Goal: Information Seeking & Learning: Learn about a topic

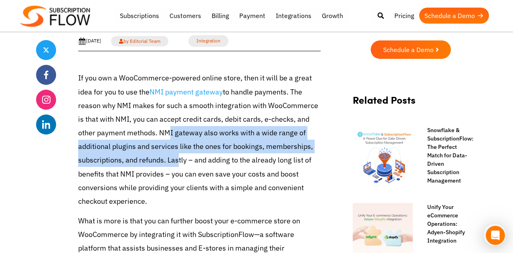
drag, startPoint x: 161, startPoint y: 136, endPoint x: 176, endPoint y: 171, distance: 37.9
click at [176, 171] on p "If you own a WooCommerce-powered online store, then it will be a great idea for…" at bounding box center [199, 139] width 242 height 137
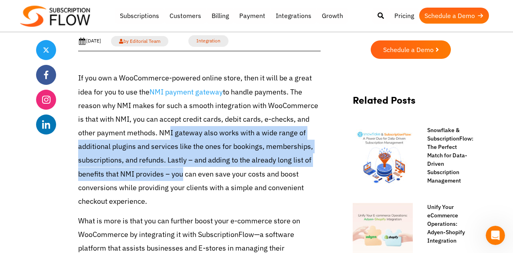
click at [176, 171] on p "If you own a WooCommerce-powered online store, then it will be a great idea for…" at bounding box center [199, 139] width 242 height 137
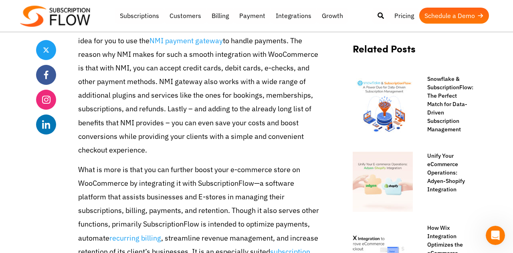
scroll to position [371, 0]
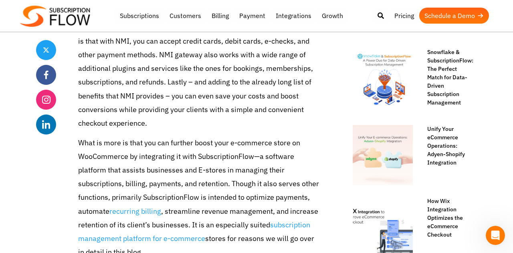
drag, startPoint x: 128, startPoint y: 69, endPoint x: 145, endPoint y: 107, distance: 41.6
click at [145, 107] on p "If you own a WooCommerce-powered online store, then it will be a great idea for…" at bounding box center [199, 61] width 242 height 137
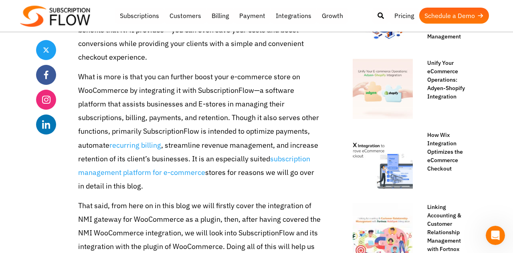
scroll to position [436, 0]
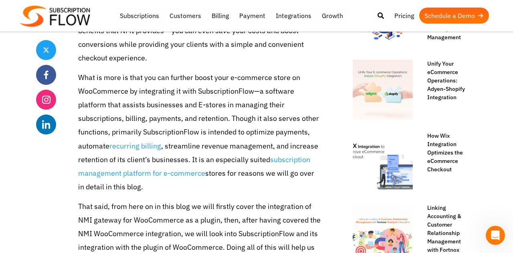
click at [125, 114] on p "What is more is that you can further boost your e-commerce store on WooCommerce…" at bounding box center [199, 132] width 242 height 123
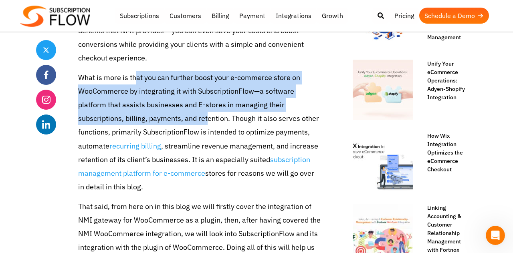
drag, startPoint x: 136, startPoint y: 83, endPoint x: 159, endPoint y: 117, distance: 41.3
click at [159, 117] on p "What is more is that you can further boost your e-commerce store on WooCommerce…" at bounding box center [199, 132] width 242 height 123
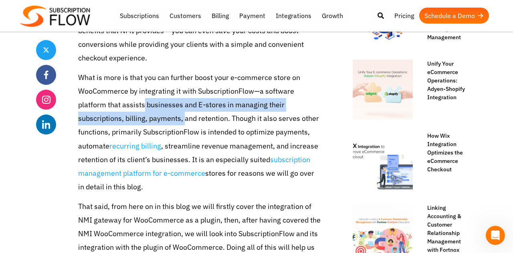
drag, startPoint x: 115, startPoint y: 111, endPoint x: 138, endPoint y: 125, distance: 27.5
click at [137, 125] on p "What is more is that you can further boost your e-commerce store on WooCommerce…" at bounding box center [199, 132] width 242 height 123
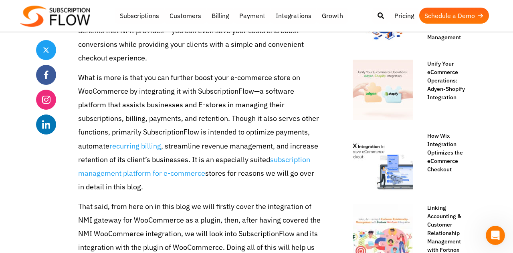
click at [138, 125] on p "What is more is that you can further boost your e-commerce store on WooCommerce…" at bounding box center [199, 132] width 242 height 123
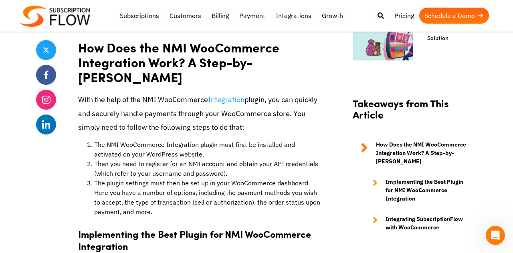
scroll to position [725, 0]
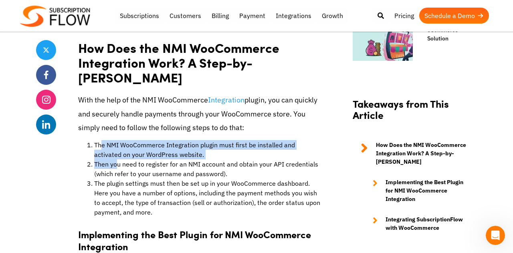
drag, startPoint x: 103, startPoint y: 131, endPoint x: 122, endPoint y: 151, distance: 28.3
click at [121, 150] on ol "The NMI WooCommerce Integration plugin must first be installed and activated on…" at bounding box center [199, 178] width 242 height 77
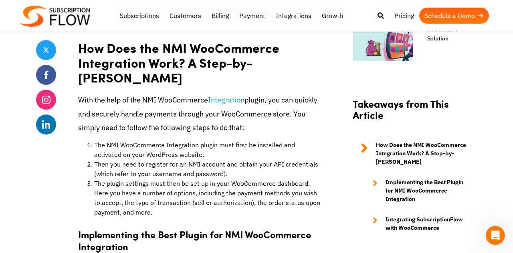
click at [122, 159] on li "Then you need to register for an NMI account and obtain your API credentials (w…" at bounding box center [207, 168] width 226 height 19
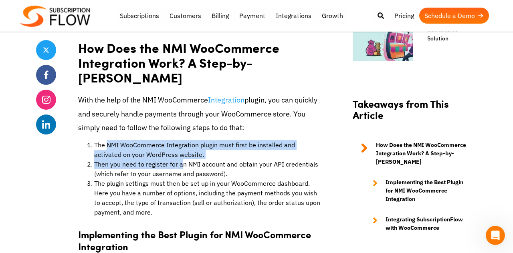
drag, startPoint x: 107, startPoint y: 130, endPoint x: 181, endPoint y: 147, distance: 76.4
click at [181, 147] on ol "The NMI WooCommerce Integration plugin must first be installed and activated on…" at bounding box center [199, 178] width 242 height 77
click at [181, 159] on li "Then you need to register for an NMI account and obtain your API credentials (w…" at bounding box center [207, 168] width 226 height 19
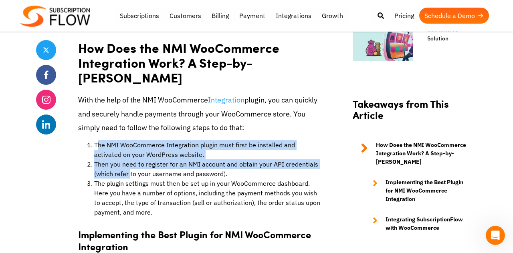
drag, startPoint x: 97, startPoint y: 128, endPoint x: 141, endPoint y: 177, distance: 65.8
click at [140, 175] on ol "The NMI WooCommerce Integration plugin must first be installed and activated on…" at bounding box center [199, 178] width 242 height 77
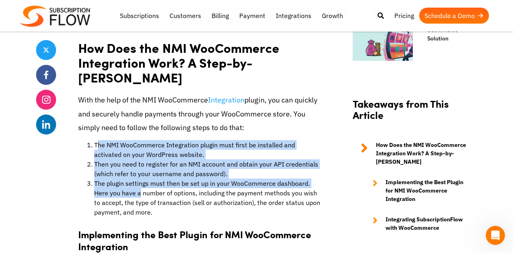
click at [141, 179] on li "The plugin settings must then be set up in your WooCommerce dashboard. Here you…" at bounding box center [207, 198] width 226 height 38
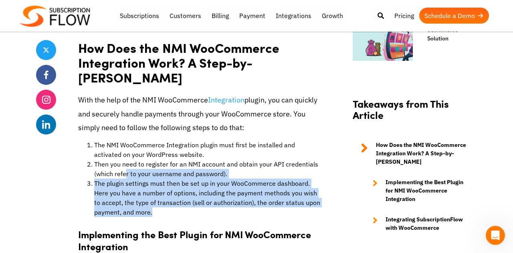
drag, startPoint x: 152, startPoint y: 196, endPoint x: 125, endPoint y: 157, distance: 47.9
click at [125, 157] on ol "The NMI WooCommerce Integration plugin must first be installed and activated on…" at bounding box center [199, 178] width 242 height 77
click at [125, 159] on li "Then you need to register for an NMI account and obtain your API credentials (w…" at bounding box center [207, 168] width 226 height 19
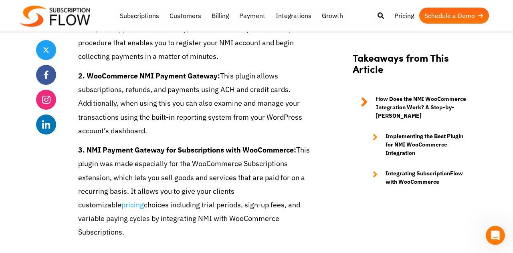
scroll to position [1062, 0]
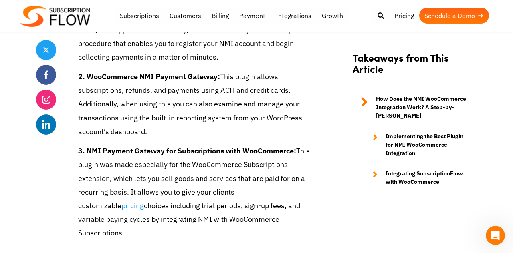
drag, startPoint x: 155, startPoint y: 98, endPoint x: 162, endPoint y: 122, distance: 25.3
click at [162, 122] on p "2. WooCommerce NMI Payment Gateway: This plugin allows subscriptions, refunds, …" at bounding box center [199, 104] width 242 height 68
drag, startPoint x: 196, startPoint y: 179, endPoint x: 199, endPoint y: 214, distance: 35.0
click at [199, 213] on div "If you own a WooCommerce-powered online store, then it will be a great idea for…" at bounding box center [199, 137] width 242 height 1710
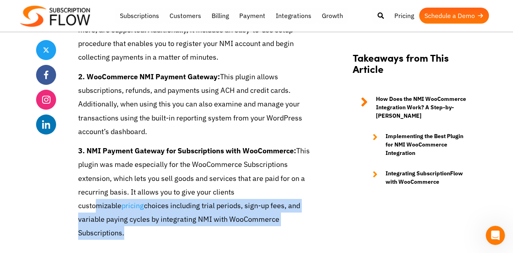
click at [199, 214] on div "If you own a WooCommerce-powered online store, then it will be a great idea for…" at bounding box center [199, 137] width 242 height 1710
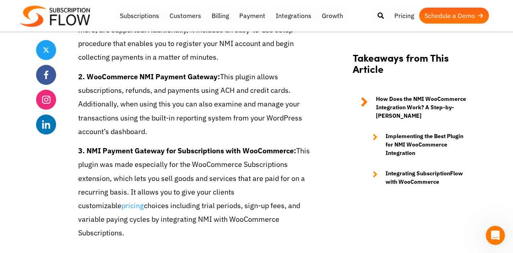
drag, startPoint x: 182, startPoint y: 203, endPoint x: 146, endPoint y: 146, distance: 67.3
click at [147, 149] on p "3. NMI Payment Gateway for Subscriptions with WooCommerce: This plugin was made…" at bounding box center [199, 192] width 242 height 96
click at [146, 146] on p "3. NMI Payment Gateway for Subscriptions with WooCommerce: This plugin was made…" at bounding box center [199, 192] width 242 height 96
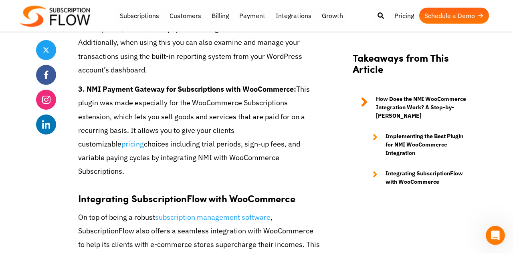
scroll to position [1139, 0]
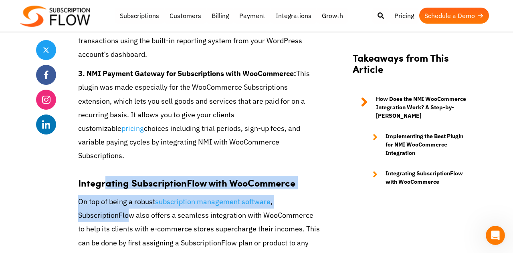
drag, startPoint x: 103, startPoint y: 150, endPoint x: 130, endPoint y: 193, distance: 50.0
click at [130, 193] on div "If you own a WooCommerce-powered online store, then it will be a great idea for…" at bounding box center [199, 60] width 242 height 1710
click at [130, 195] on p "On top of being a robust subscription management software , SubscriptionFlow al…" at bounding box center [199, 236] width 242 height 82
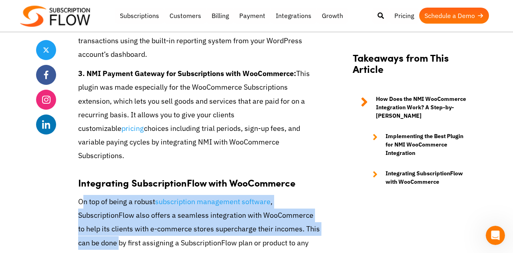
drag, startPoint x: 81, startPoint y: 173, endPoint x: 109, endPoint y: 219, distance: 53.9
click at [109, 218] on p "On top of being a robust subscription management software , SubscriptionFlow al…" at bounding box center [199, 236] width 242 height 82
click at [109, 219] on p "On top of being a robust subscription management software , SubscriptionFlow al…" at bounding box center [199, 236] width 242 height 82
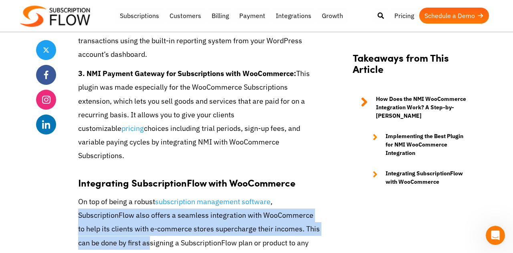
drag, startPoint x: 138, startPoint y: 215, endPoint x: 77, endPoint y: 183, distance: 68.4
click at [77, 183] on div "Share Assessing WooCommerce and Its Integrations with NMI and SubscriptionFlow …" at bounding box center [256, 93] width 440 height 2081
drag, startPoint x: 77, startPoint y: 183, endPoint x: 134, endPoint y: 210, distance: 62.3
click at [134, 210] on div "Share Assessing WooCommerce and Its Integrations with NMI and SubscriptionFlow …" at bounding box center [256, 93] width 440 height 2081
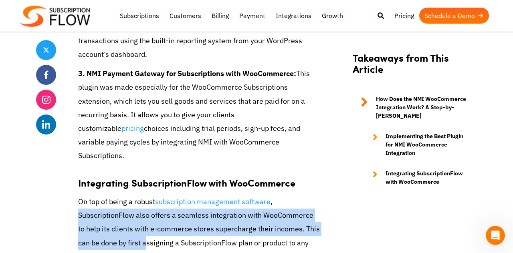
click at [134, 210] on p "On top of being a robust subscription management software , SubscriptionFlow al…" at bounding box center [199, 236] width 242 height 82
drag, startPoint x: 91, startPoint y: 190, endPoint x: 170, endPoint y: 214, distance: 82.5
click at [170, 214] on p "On top of being a robust subscription management software , SubscriptionFlow al…" at bounding box center [199, 236] width 242 height 82
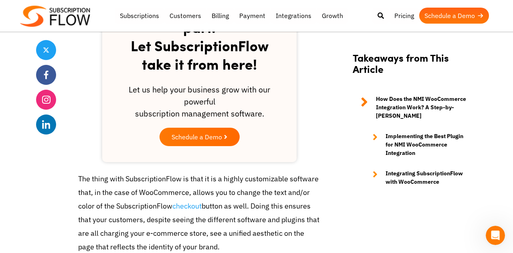
scroll to position [1531, 0]
click at [405, 17] on link "Pricing" at bounding box center [404, 16] width 30 height 16
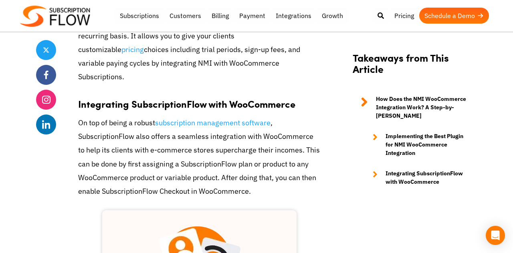
scroll to position [1215, 0]
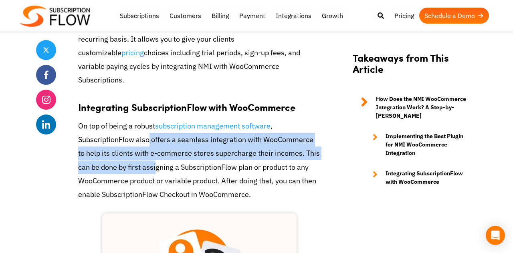
drag, startPoint x: 147, startPoint y: 117, endPoint x: 157, endPoint y: 143, distance: 27.4
click at [156, 142] on p "On top of being a robust subscription management software , SubscriptionFlow al…" at bounding box center [199, 160] width 242 height 82
click at [157, 143] on p "On top of being a robust subscription management software , SubscriptionFlow al…" at bounding box center [199, 160] width 242 height 82
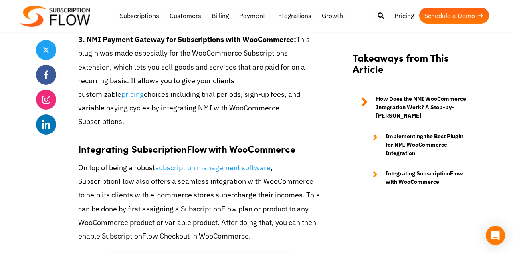
scroll to position [1069, 0]
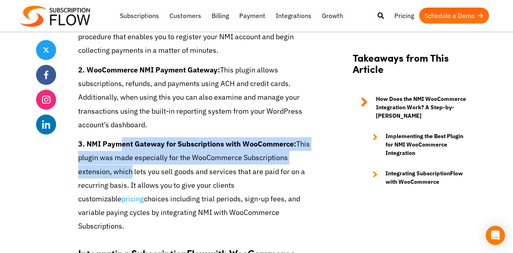
drag, startPoint x: 119, startPoint y: 134, endPoint x: 132, endPoint y: 168, distance: 36.2
click at [131, 167] on p "3. NMI Payment Gateway for Subscriptions with WooCommerce: This plugin was made…" at bounding box center [199, 185] width 242 height 96
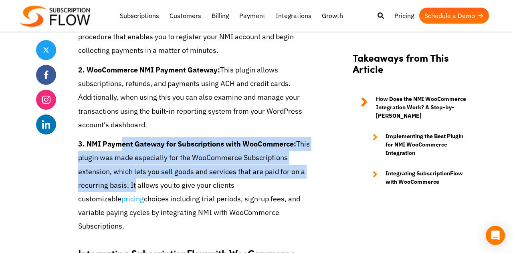
click at [132, 168] on p "3. NMI Payment Gateway for Subscriptions with WooCommerce: This plugin was made…" at bounding box center [199, 185] width 242 height 96
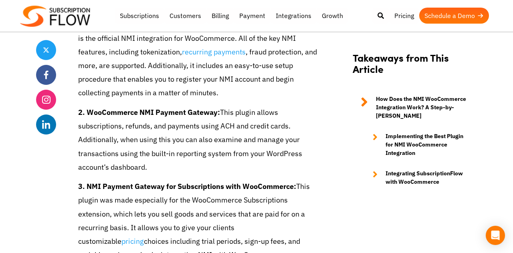
scroll to position [1011, 0]
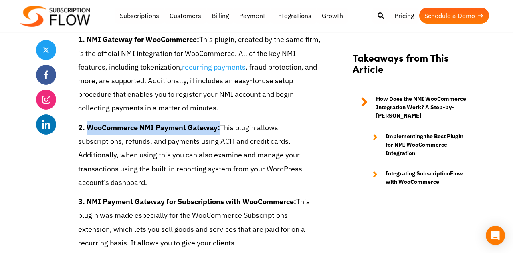
drag, startPoint x: 86, startPoint y: 113, endPoint x: 219, endPoint y: 117, distance: 133.0
click at [219, 121] on p "2. WooCommerce NMI Payment Gateway: This plugin allows subscriptions, refunds, …" at bounding box center [199, 155] width 242 height 68
copy strong "WooCommerce NMI Payment Gateway:"
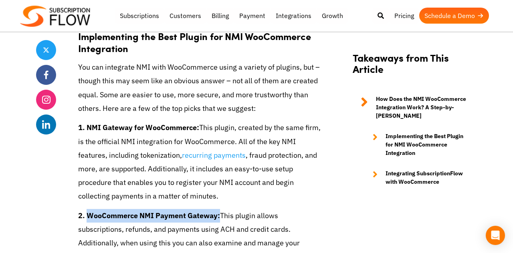
scroll to position [919, 0]
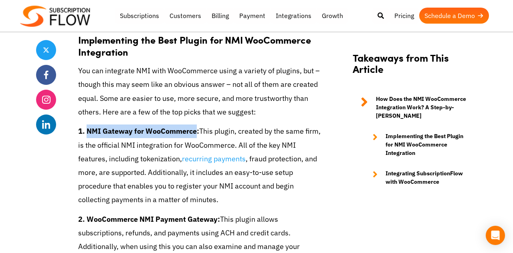
drag, startPoint x: 86, startPoint y: 115, endPoint x: 195, endPoint y: 119, distance: 109.0
click at [195, 127] on strong "1. NMI Gateway for WooCommerce:" at bounding box center [138, 131] width 121 height 9
click at [197, 127] on strong "1. NMI Gateway for WooCommerce:" at bounding box center [138, 131] width 121 height 9
drag, startPoint x: 200, startPoint y: 117, endPoint x: 86, endPoint y: 120, distance: 113.4
click at [87, 125] on p "1. NMI Gateway for WooCommerce: This plugin, created by the same firm, is the o…" at bounding box center [199, 166] width 242 height 82
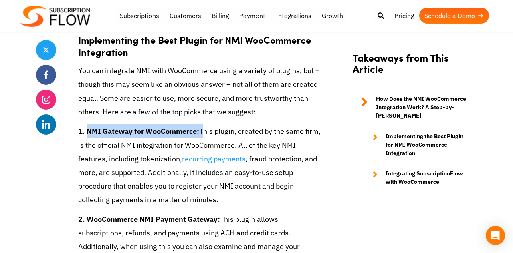
copy p "NMI Gateway for WooCommerce:"
